Goal: Check status: Check status

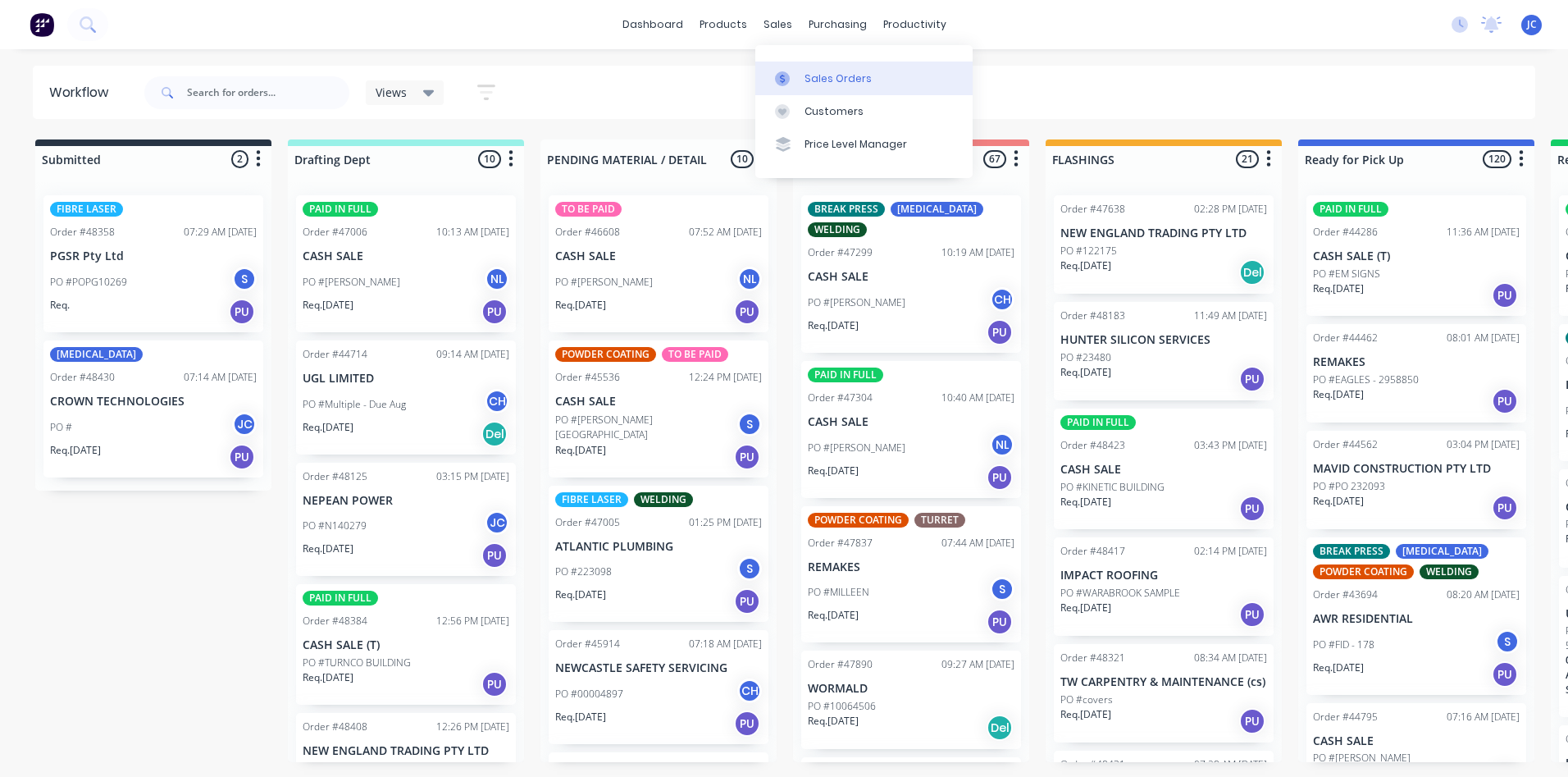
click at [807, 84] on div "Sales Orders" at bounding box center [838, 78] width 67 height 14
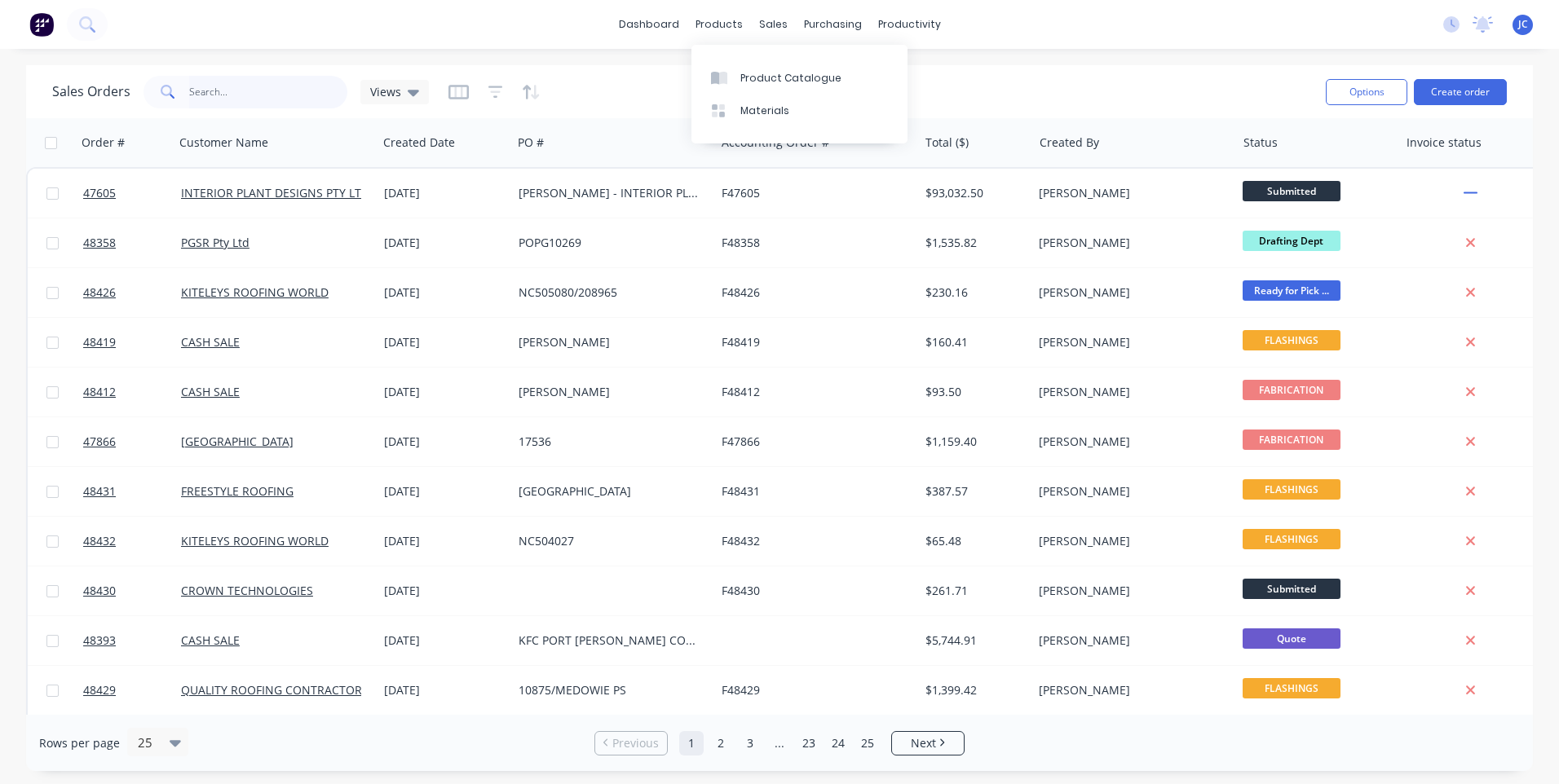
click at [248, 86] on input "text" at bounding box center [269, 92] width 159 height 32
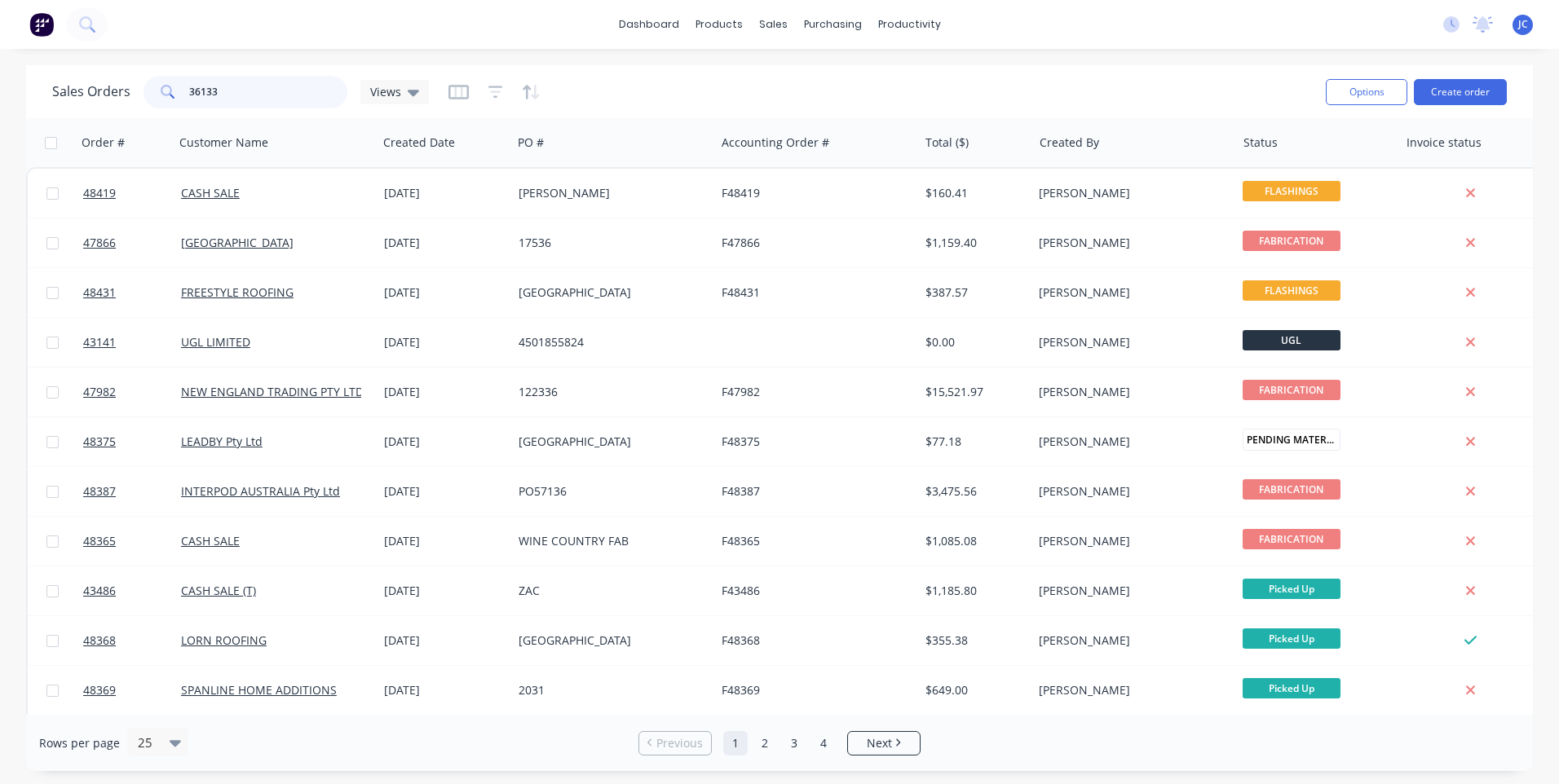
type input "36133"
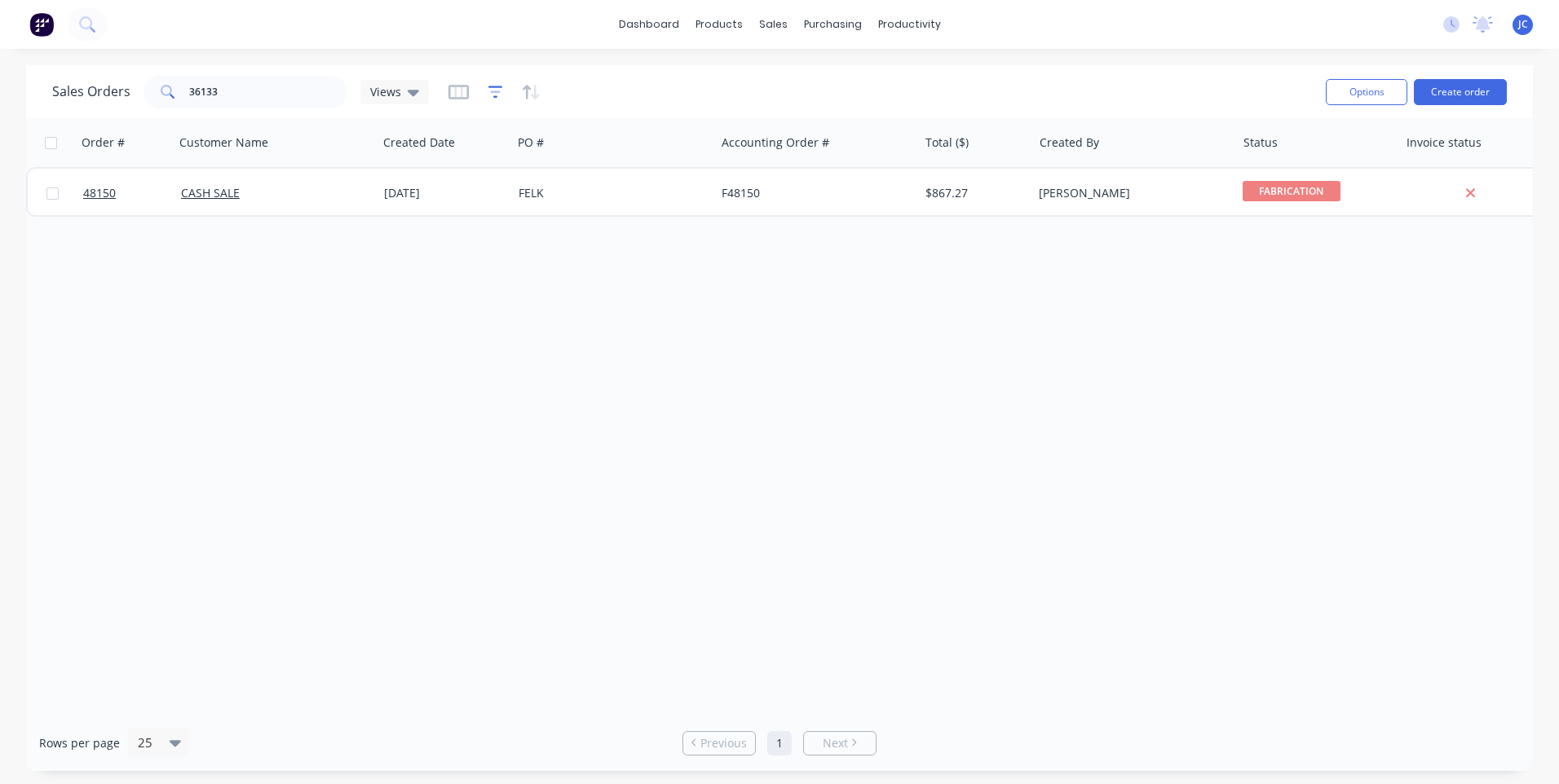
click at [498, 87] on icon "button" at bounding box center [495, 92] width 14 height 12
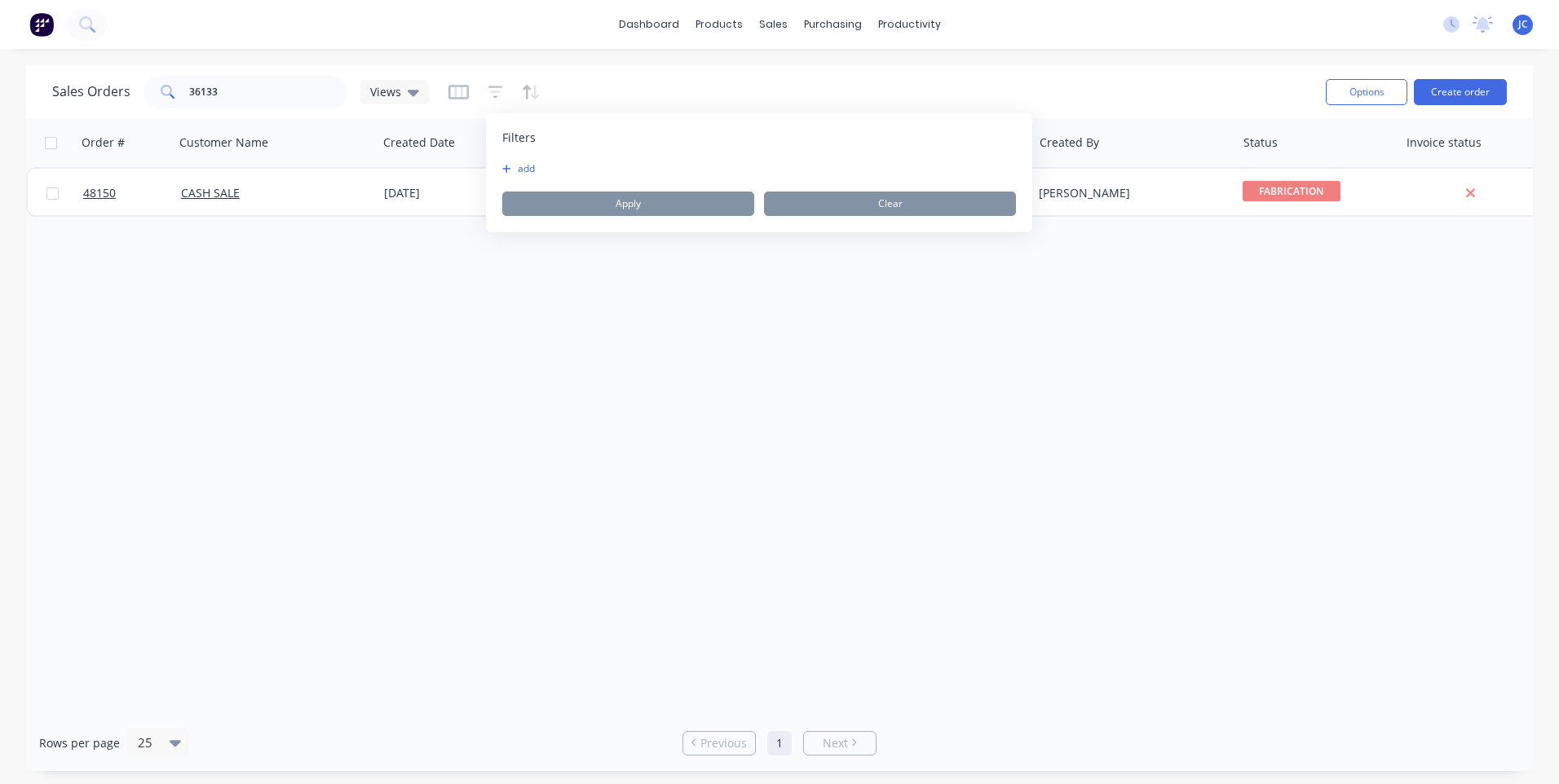
click at [519, 167] on button "add" at bounding box center [523, 168] width 41 height 13
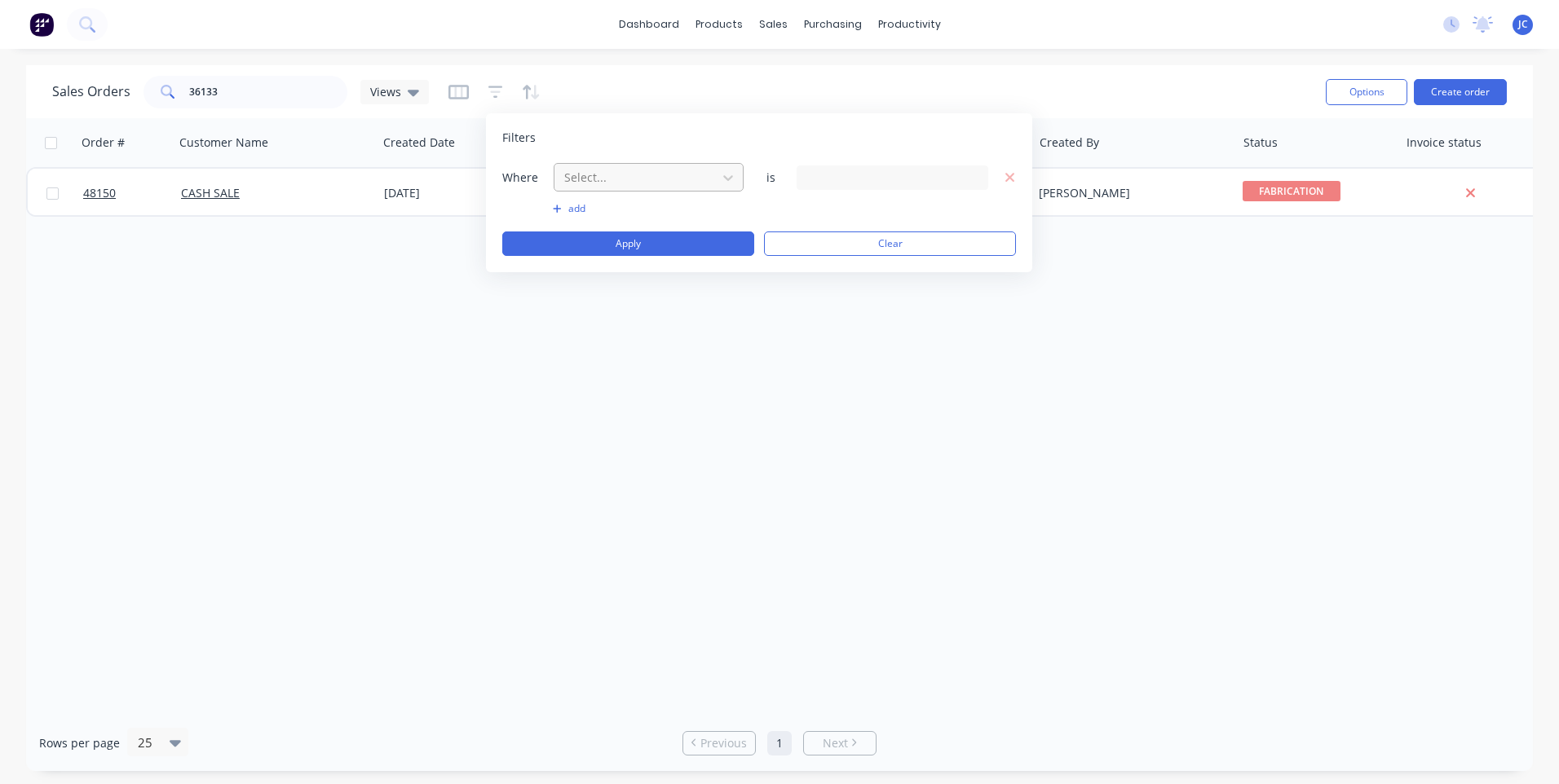
click at [649, 179] on div at bounding box center [636, 177] width 146 height 20
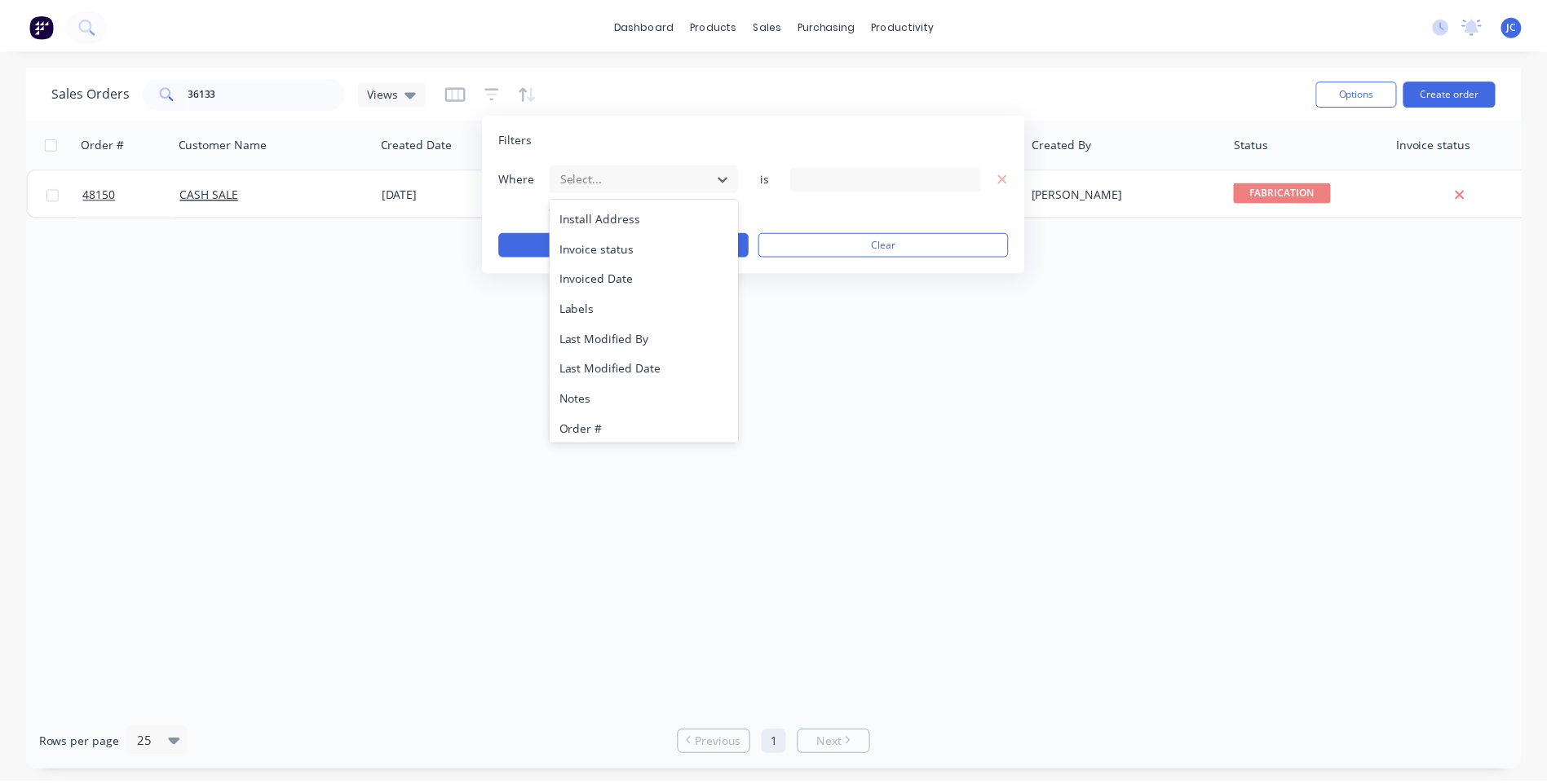
scroll to position [396, 0]
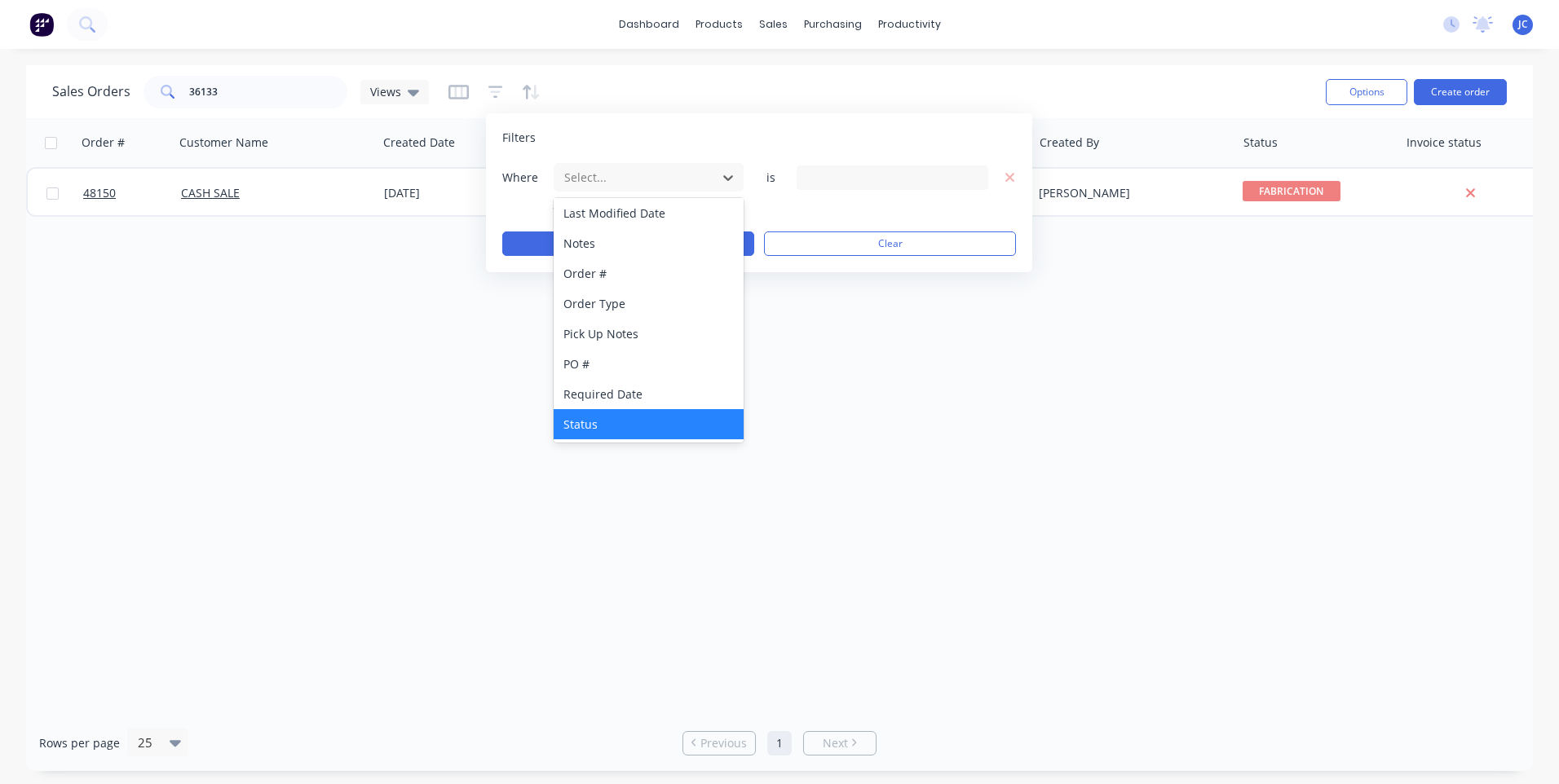
click at [584, 420] on div "Status" at bounding box center [649, 425] width 190 height 31
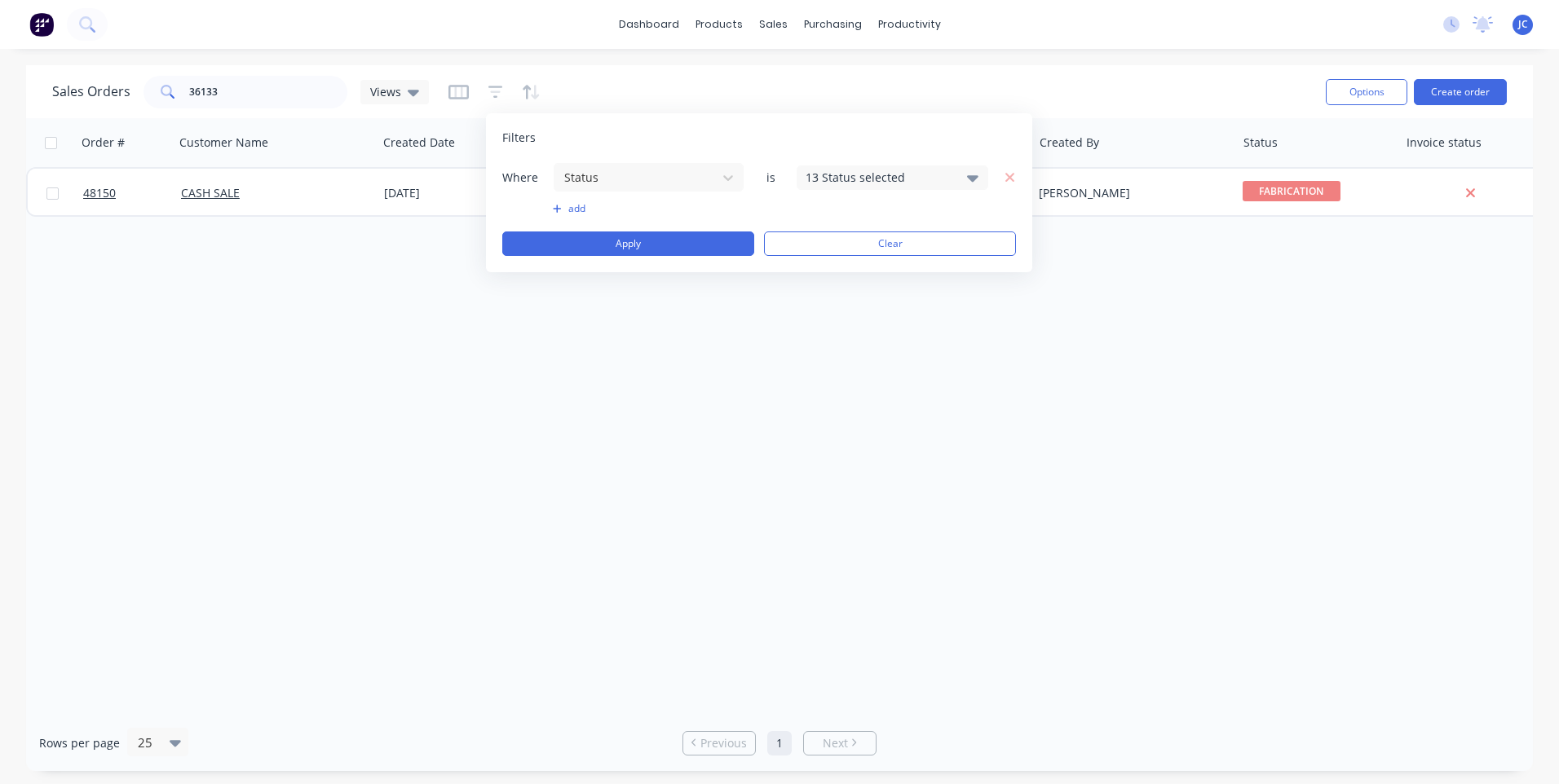
click at [883, 177] on div "13 Status selected" at bounding box center [879, 177] width 148 height 17
click at [826, 295] on div at bounding box center [823, 300] width 32 height 32
click at [817, 132] on div "Filters" at bounding box center [760, 137] width 514 height 16
click at [618, 250] on button "Apply" at bounding box center [628, 243] width 252 height 25
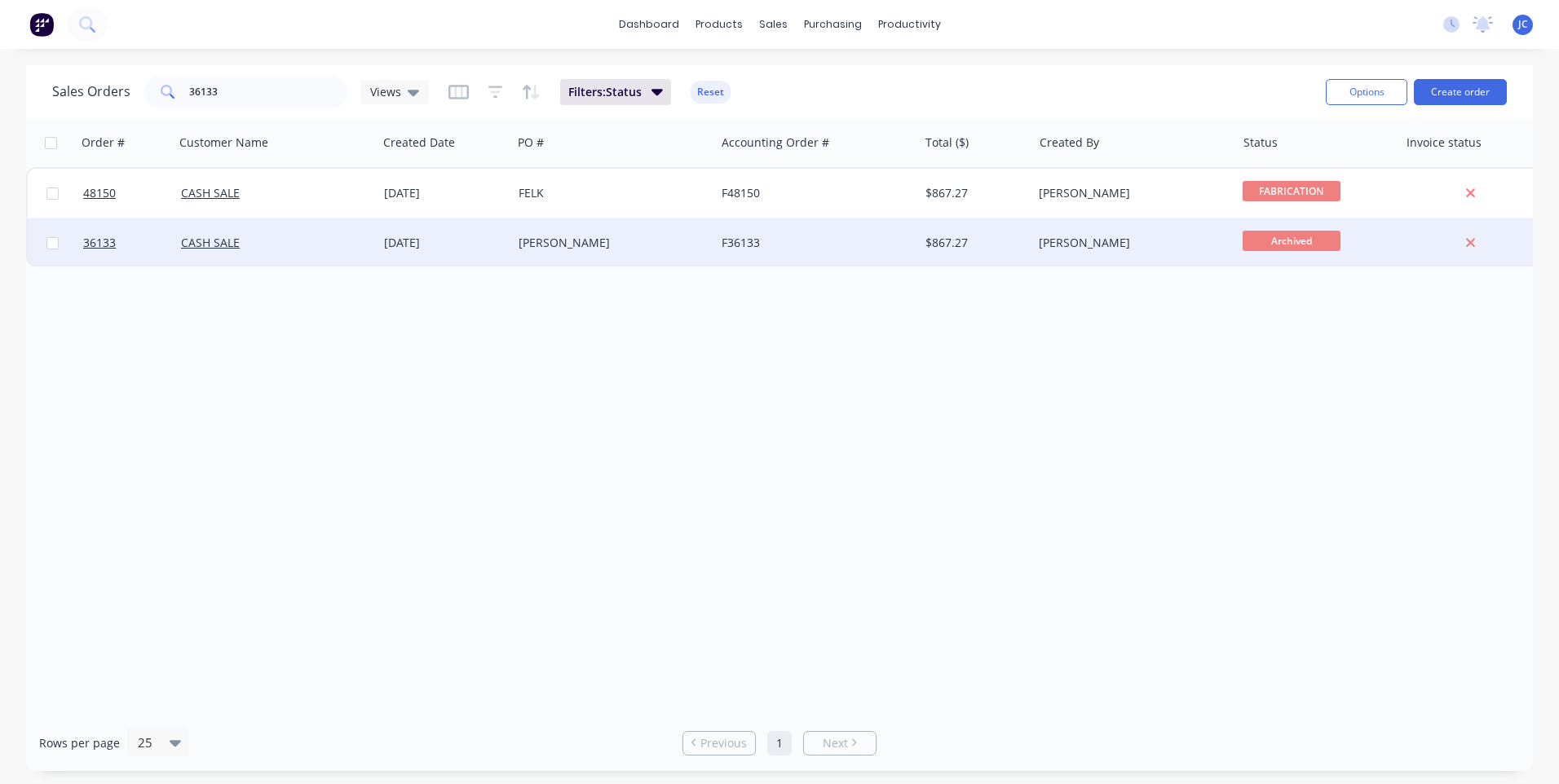
click at [281, 247] on div "CASH SALE" at bounding box center [272, 242] width 181 height 16
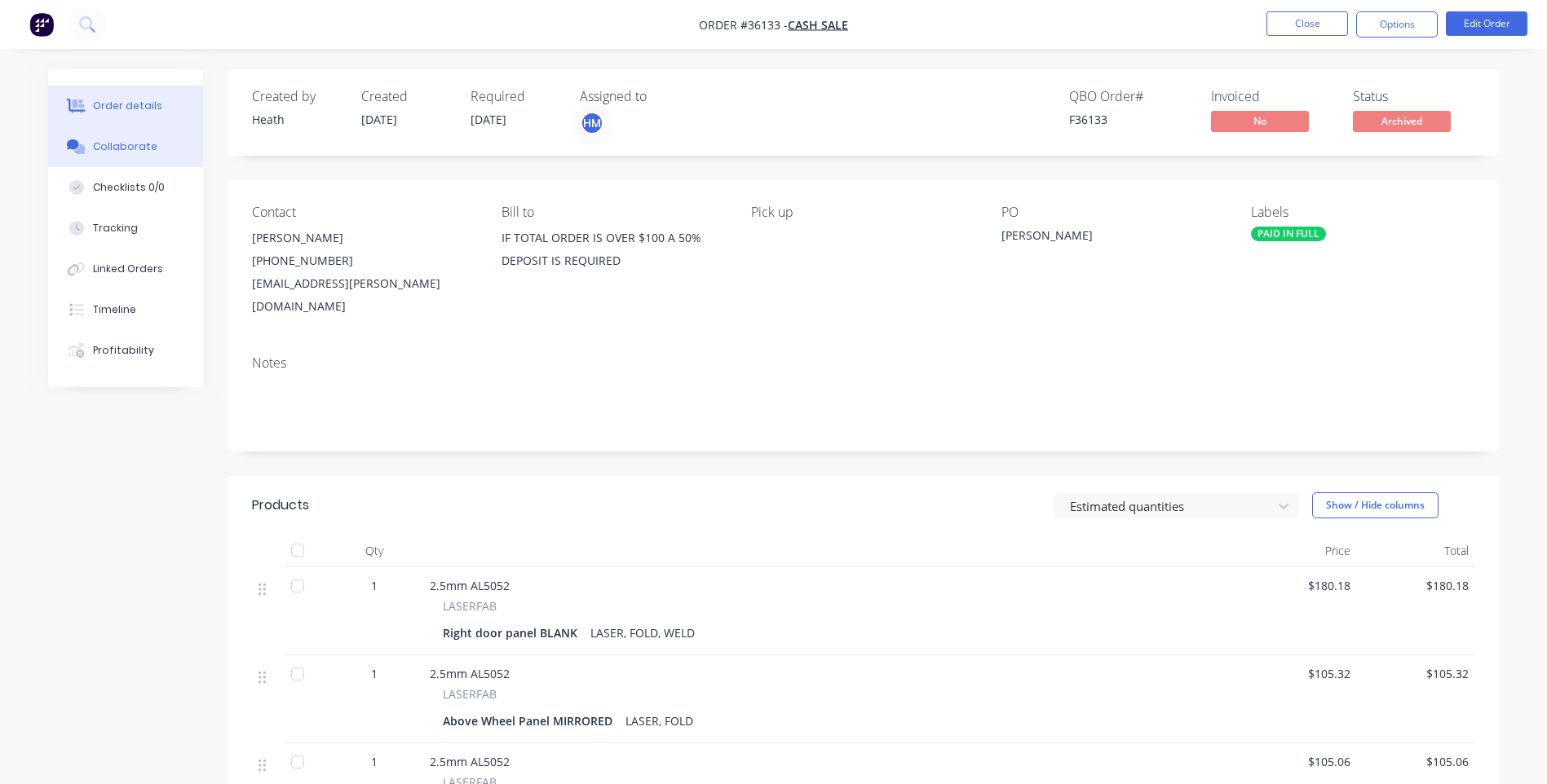
click at [137, 137] on button "Collaborate" at bounding box center [125, 147] width 155 height 41
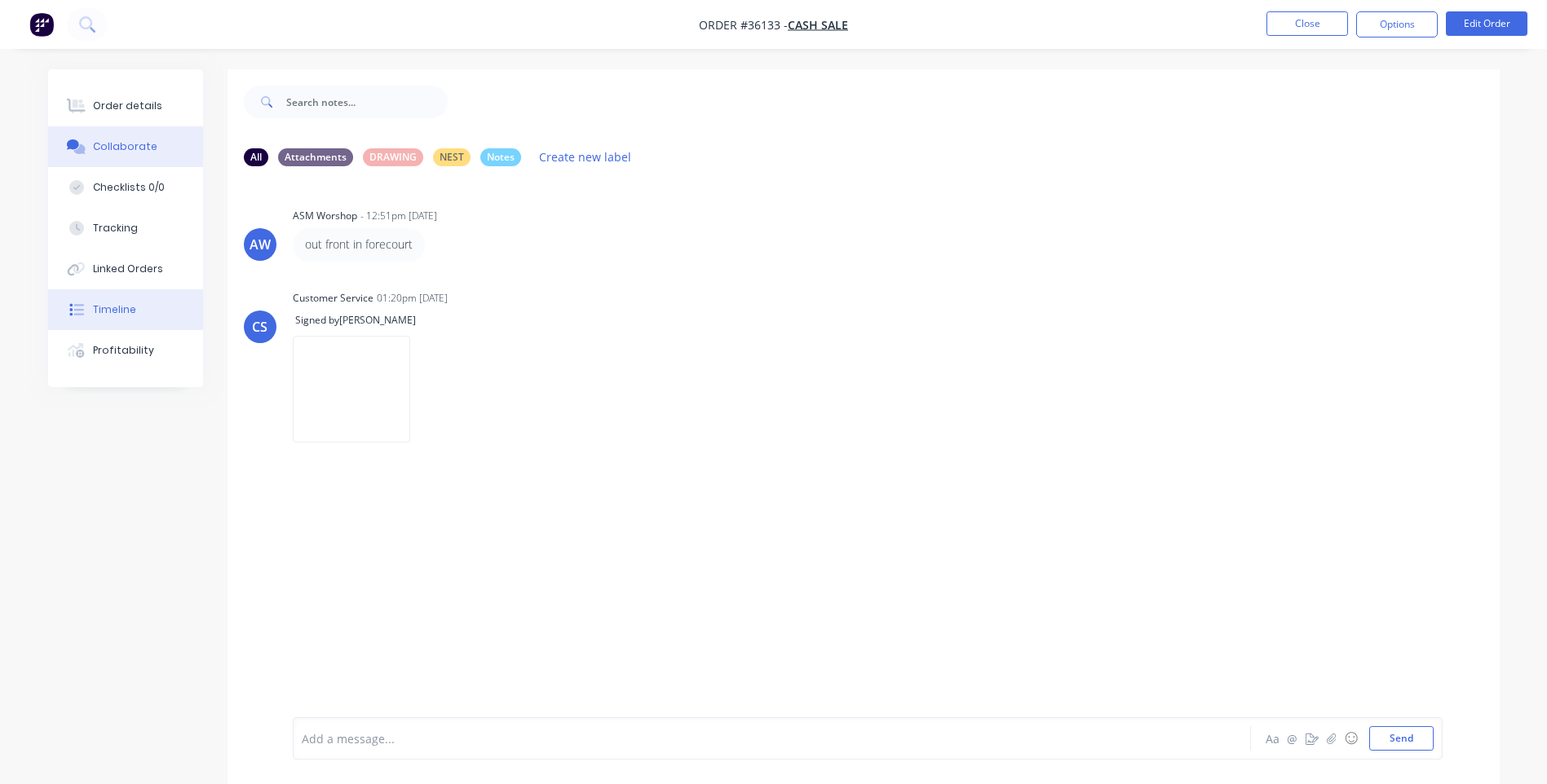
click at [108, 310] on div "Timeline" at bounding box center [114, 309] width 43 height 14
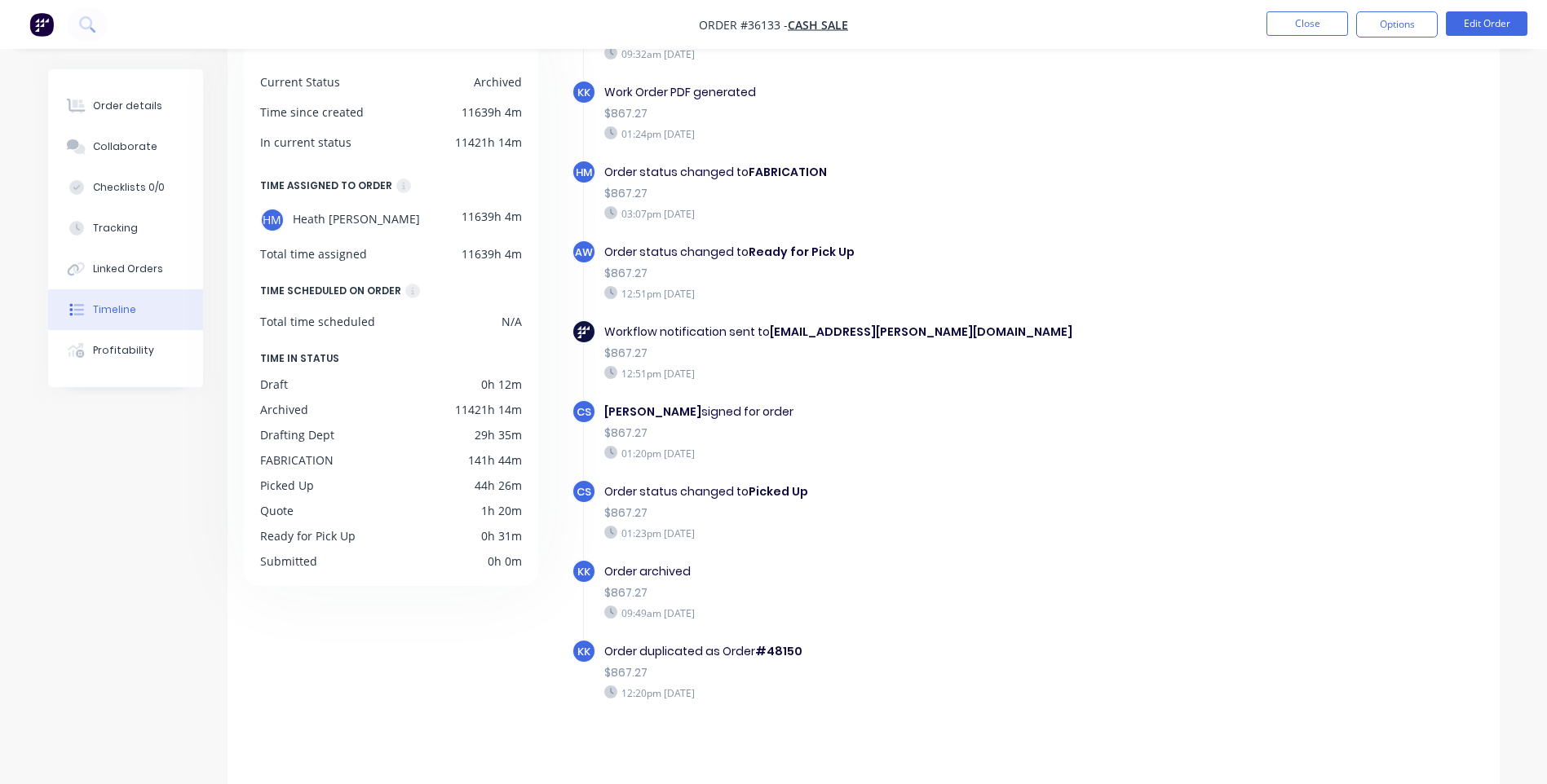
scroll to position [124, 0]
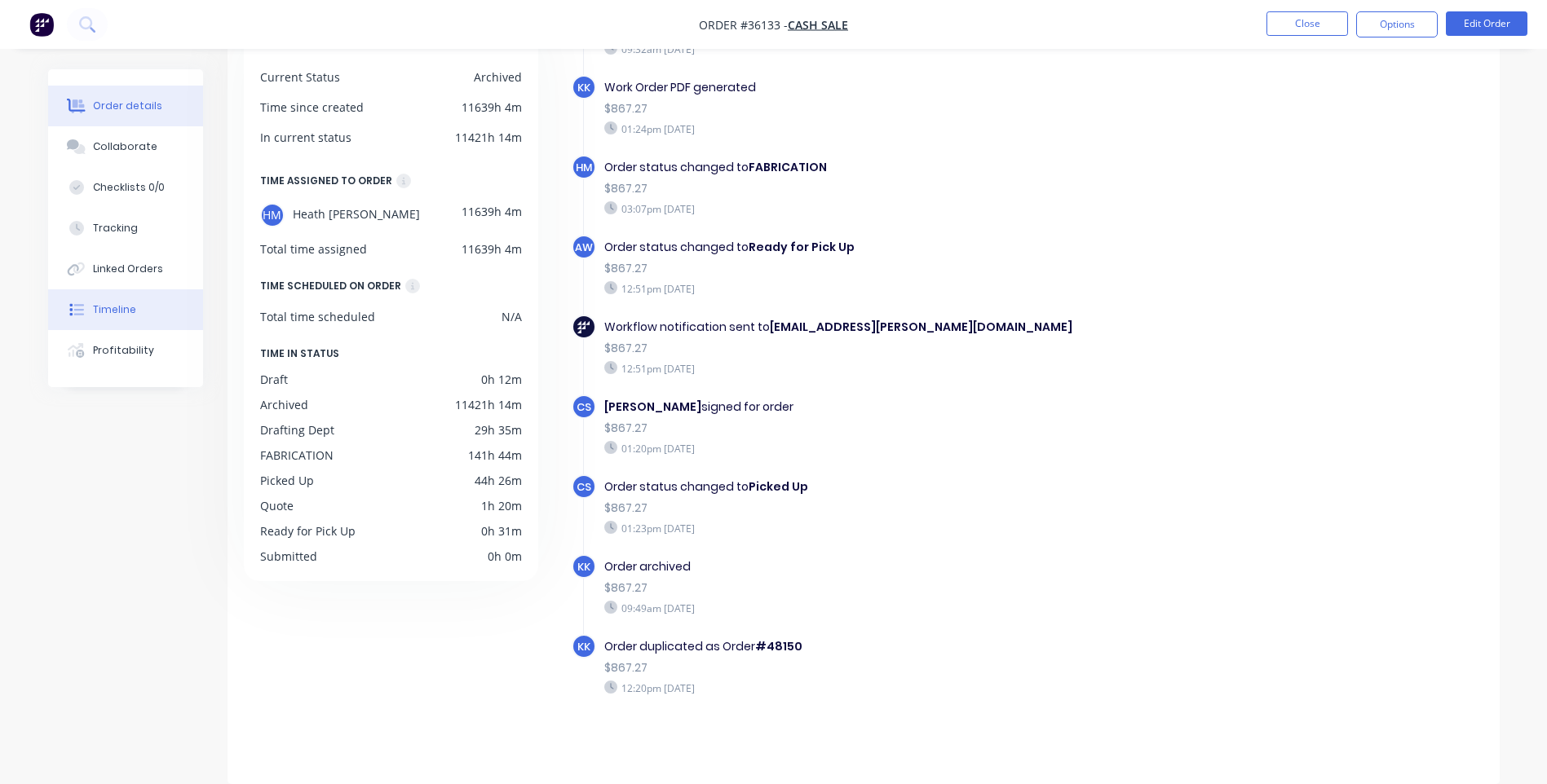
click at [118, 98] on div "Order details" at bounding box center [128, 105] width 70 height 14
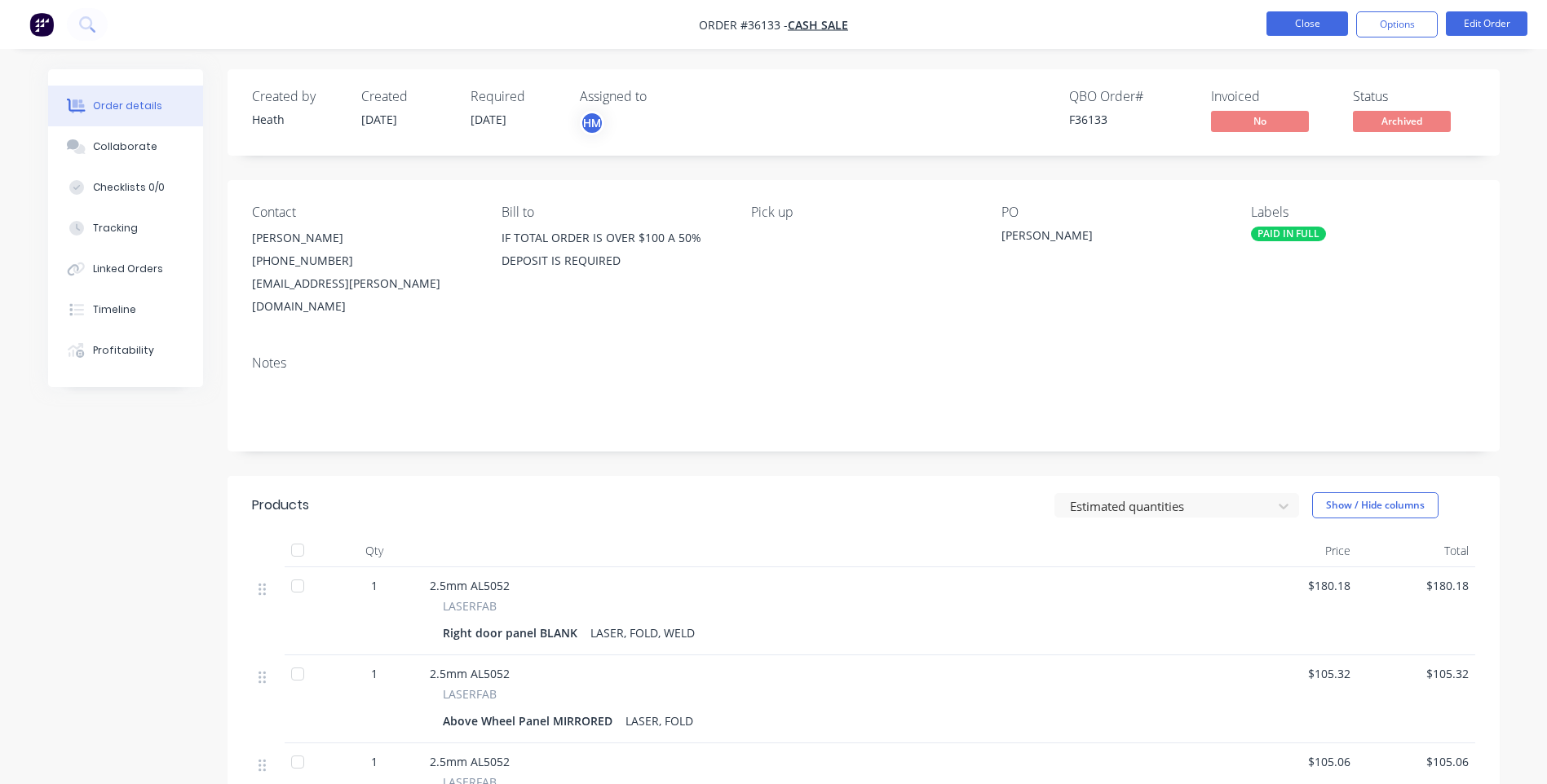
click at [1288, 17] on button "Close" at bounding box center [1307, 23] width 81 height 25
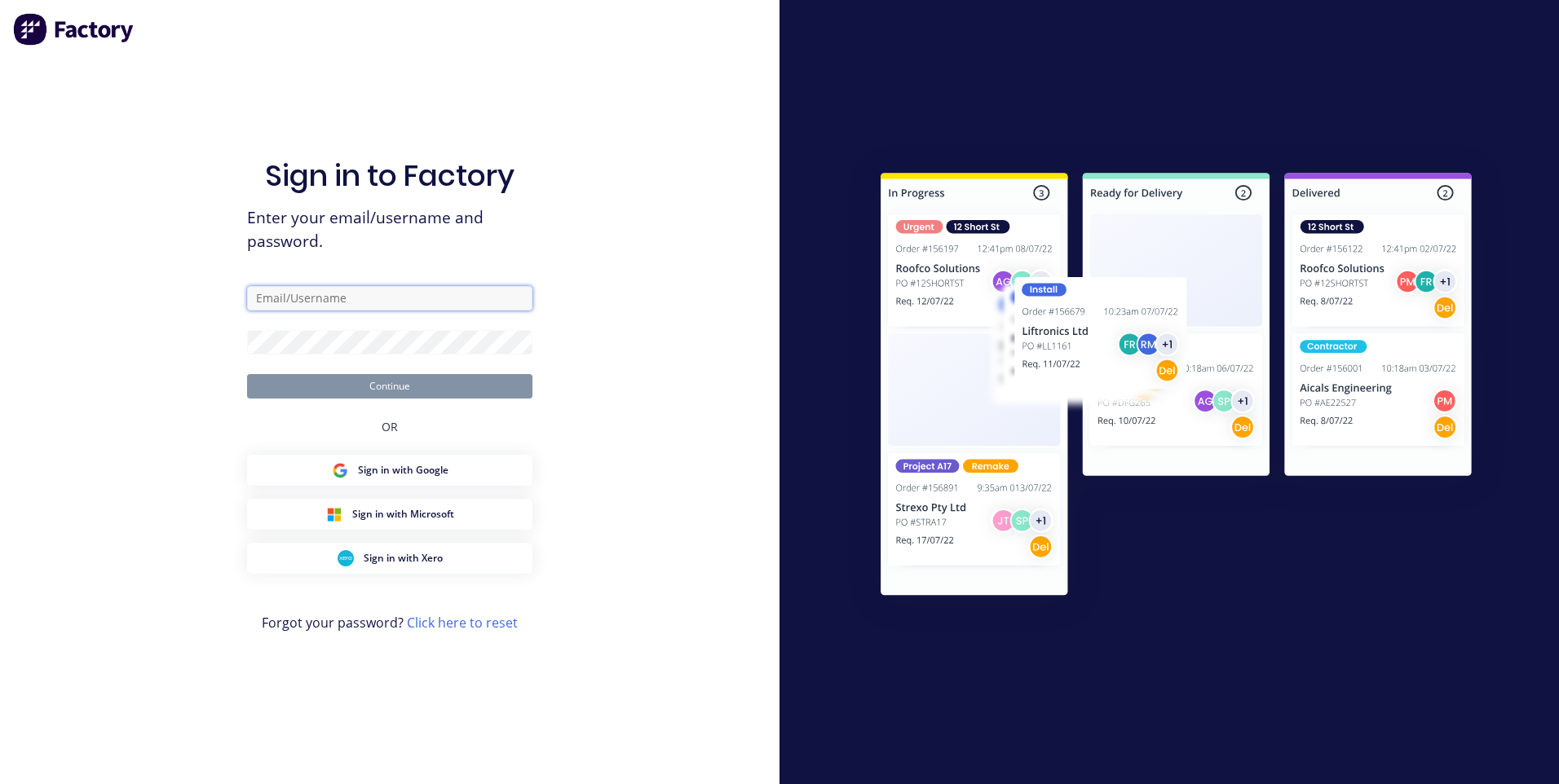
type input "[EMAIL_ADDRESS][DOMAIN_NAME]"
click at [392, 381] on button "Continue" at bounding box center [389, 386] width 286 height 25
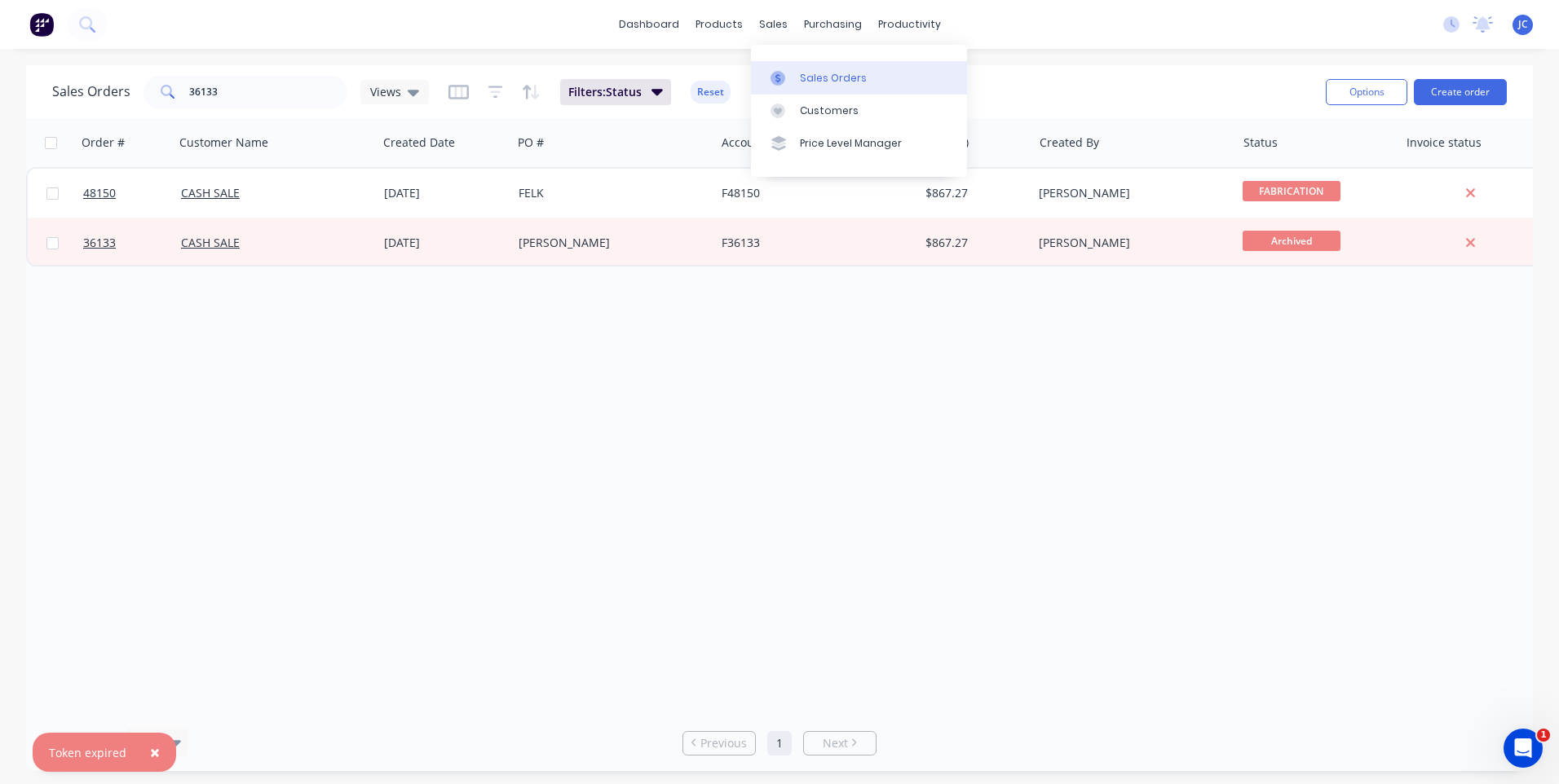
click at [785, 71] on div at bounding box center [782, 78] width 25 height 14
drag, startPoint x: 269, startPoint y: 95, endPoint x: 136, endPoint y: 97, distance: 133.0
click at [136, 97] on div "Sales Orders 36133 Views" at bounding box center [241, 92] width 376 height 32
type input "48005"
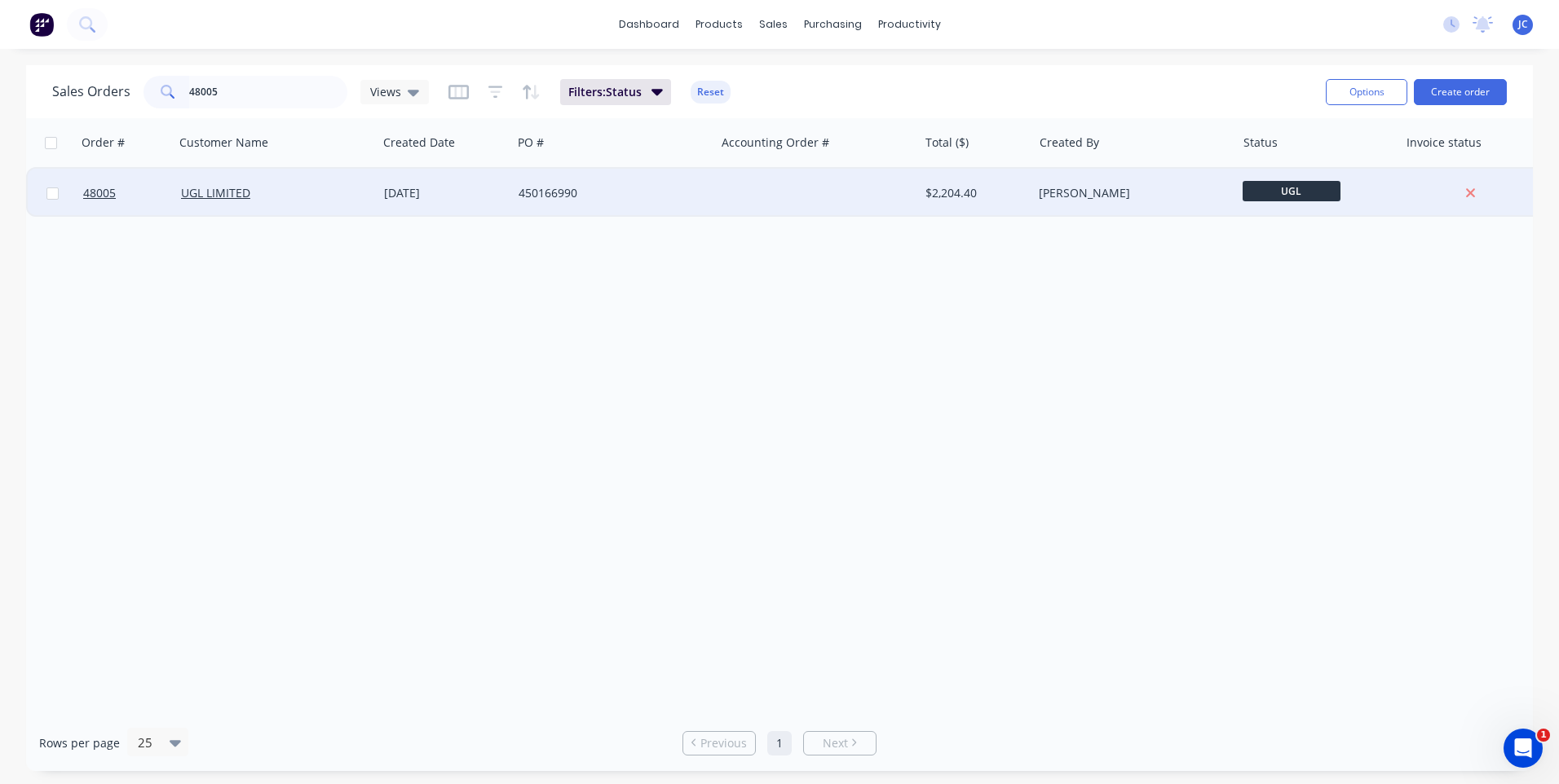
click at [755, 184] on div at bounding box center [817, 193] width 203 height 49
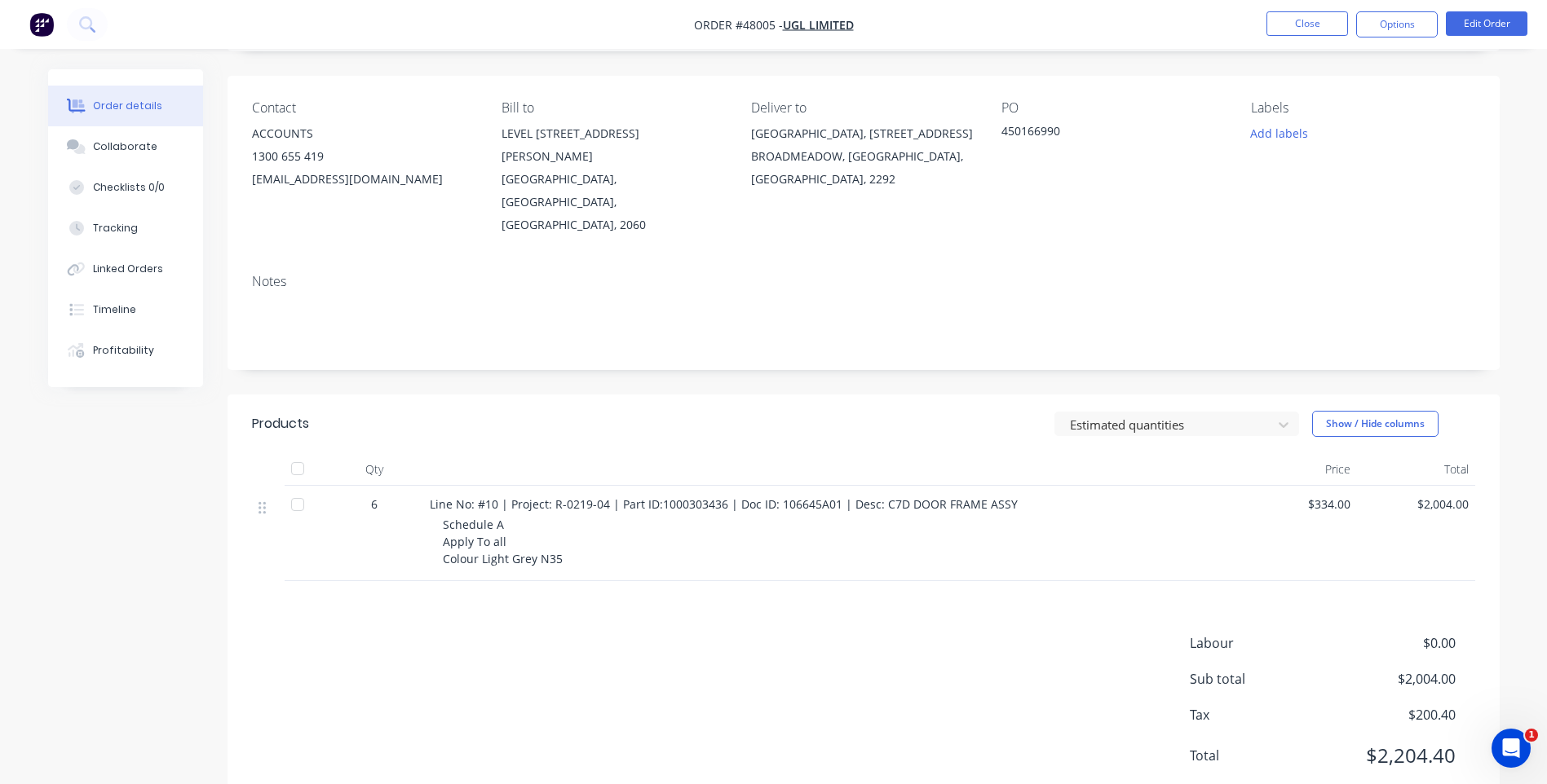
scroll to position [110, 0]
